Goal: Information Seeking & Learning: Learn about a topic

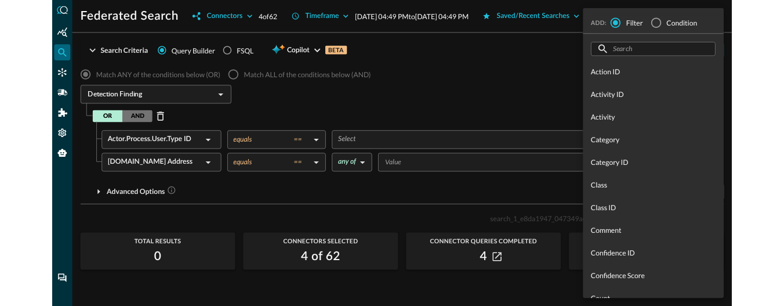
scroll to position [1095, 0]
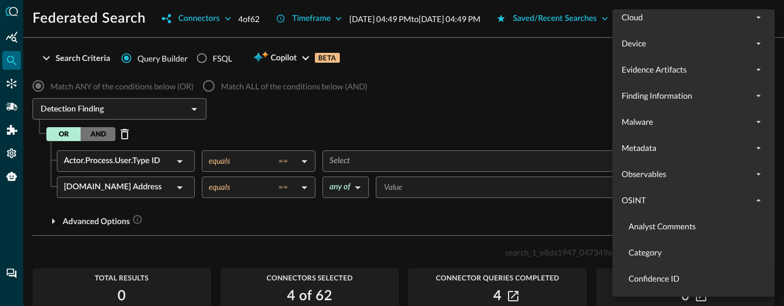
click at [501, 228] on div at bounding box center [392, 153] width 784 height 306
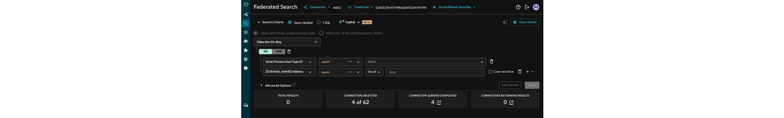
scroll to position [13, 0]
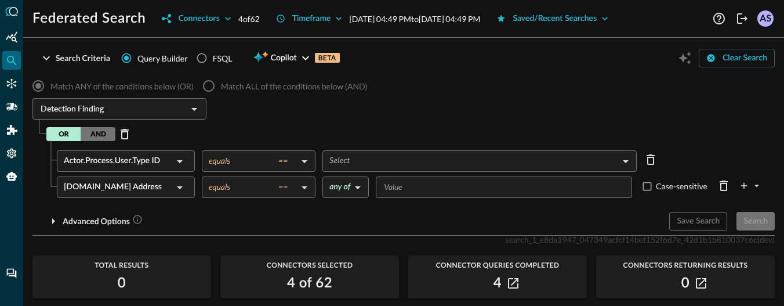
click at [483, 267] on span "Connector Queries Completed" at bounding box center [497, 265] width 179 height 8
click at [511, 284] on icon "button" at bounding box center [513, 283] width 10 height 10
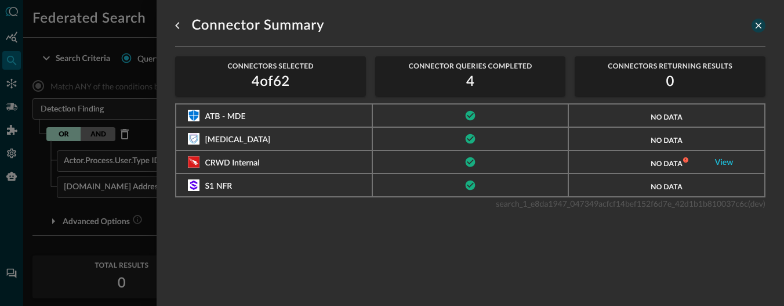
click at [755, 27] on icon "close-drawer" at bounding box center [758, 25] width 10 height 10
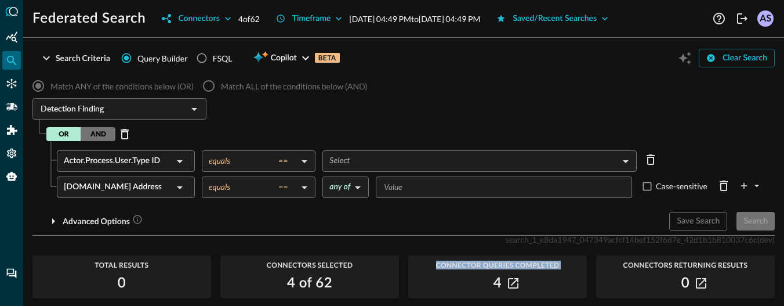
click at [457, 187] on input "Value" at bounding box center [503, 187] width 248 height 14
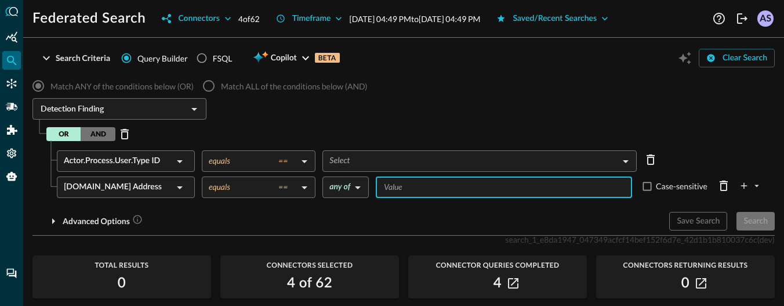
click at [392, 213] on div "Advanced Options" at bounding box center [346, 221] width 628 height 19
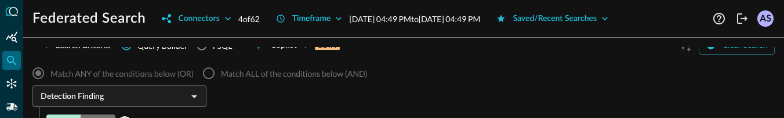
click at [215, 72] on label "Match ALL of the conditions below (AND)" at bounding box center [282, 73] width 171 height 24
click at [207, 72] on label "Match ALL of the conditions below (AND)" at bounding box center [282, 73] width 171 height 24
click at [186, 92] on div at bounding box center [193, 96] width 15 height 16
click at [178, 87] on div "Detection Finding ​" at bounding box center [119, 95] width 174 height 21
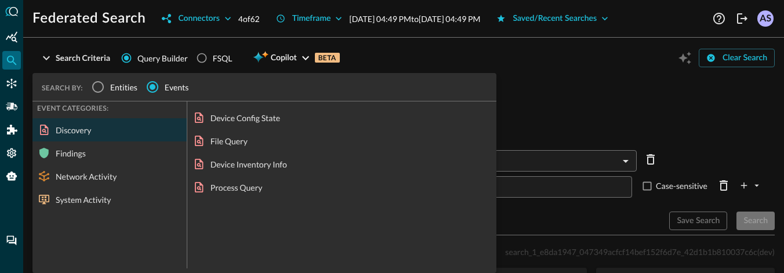
click at [575, 114] on div "Detection Finding ​ SEARCH BY: Entities Events EVENT CATEGORIES: Discovery Find…" at bounding box center [403, 110] width 742 height 24
click at [124, 86] on span "Entities" at bounding box center [123, 87] width 27 height 12
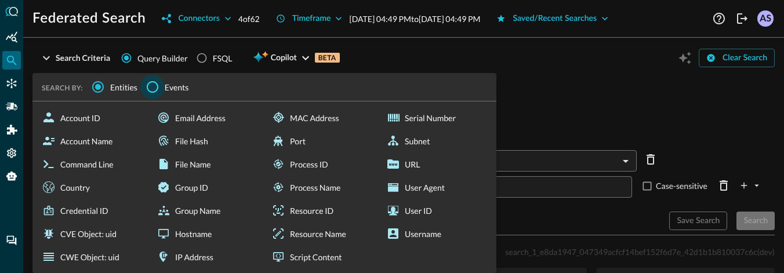
click at [164, 86] on input "Events" at bounding box center [152, 87] width 24 height 24
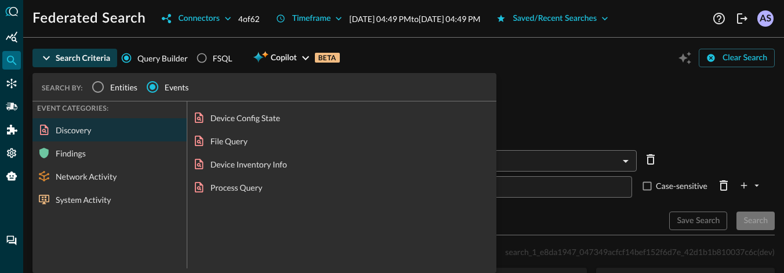
click at [48, 63] on icon "button" at bounding box center [46, 58] width 14 height 14
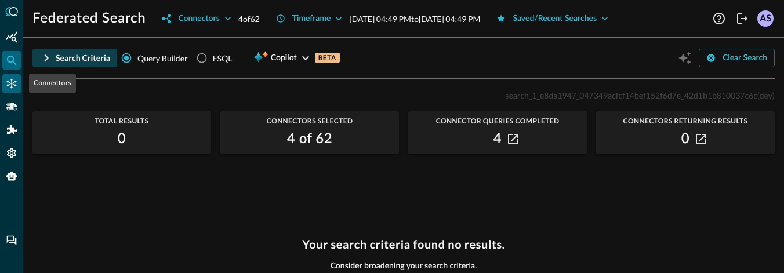
click at [8, 82] on icon "Connectors" at bounding box center [12, 84] width 12 height 12
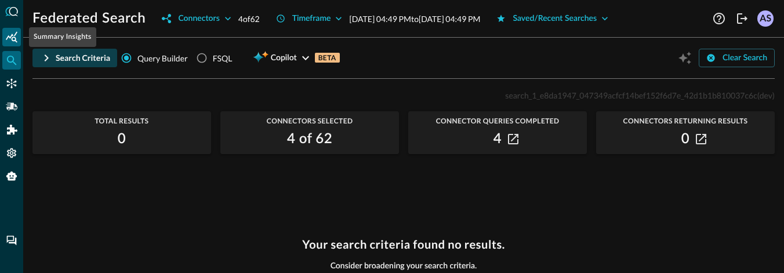
click at [12, 37] on icon "Summary Insights" at bounding box center [12, 37] width 12 height 12
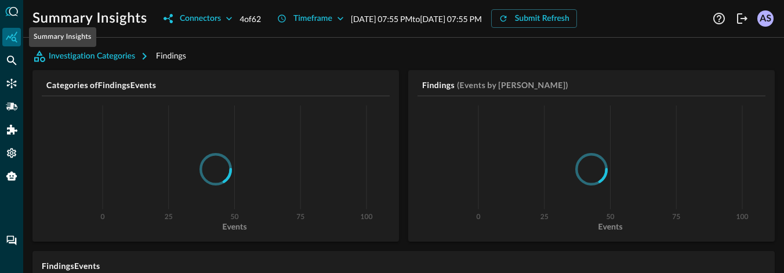
click at [12, 37] on icon "Summary Insights" at bounding box center [12, 37] width 12 height 12
click at [8, 81] on icon "Connectors" at bounding box center [12, 84] width 10 height 10
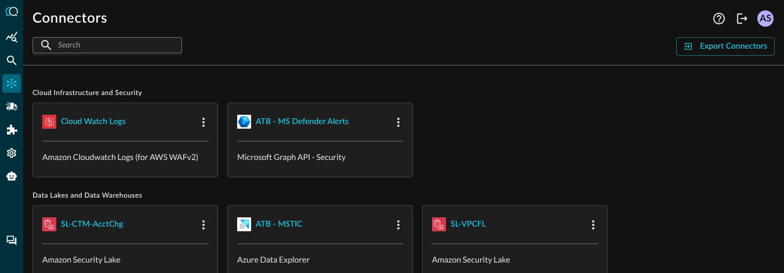
scroll to position [19, 0]
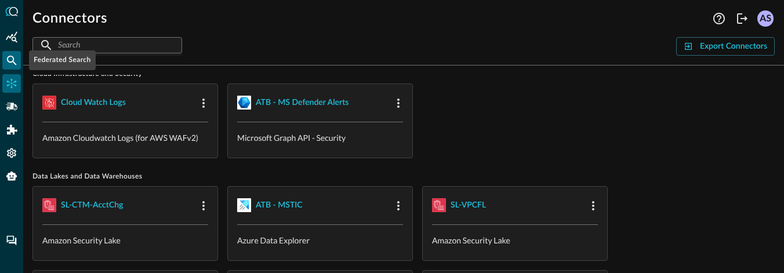
click at [12, 57] on icon "Federated Search" at bounding box center [12, 61] width 10 height 10
